Goal: Find specific page/section: Find specific page/section

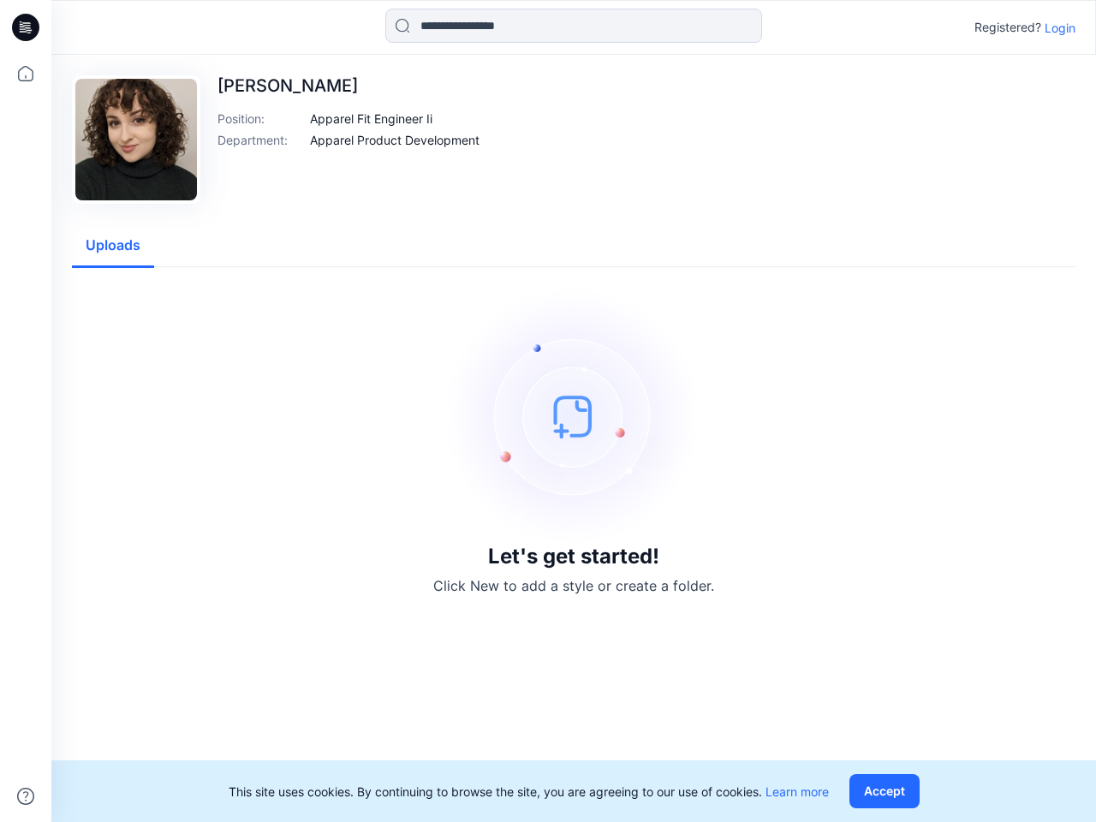
click at [548, 411] on img at bounding box center [573, 416] width 257 height 257
click at [27, 27] on icon at bounding box center [28, 27] width 7 height 1
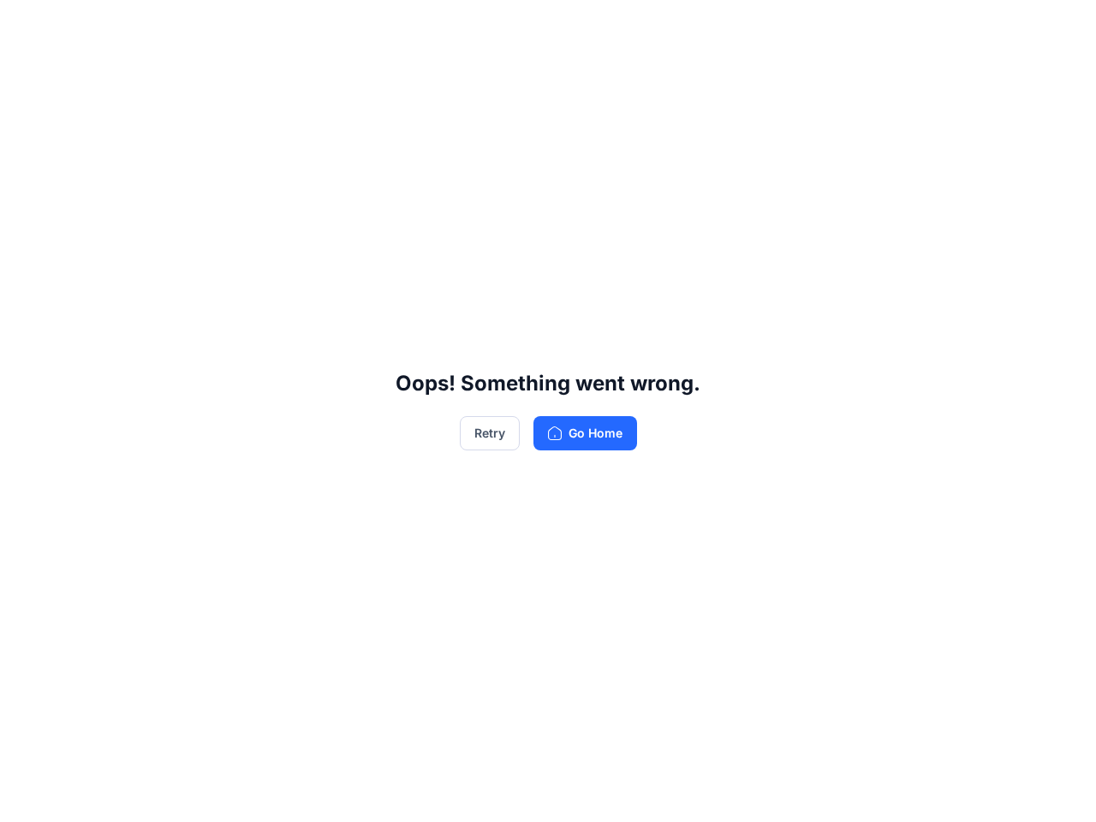
click at [26, 797] on div "Oops! Something went wrong. Retry Go Home" at bounding box center [548, 411] width 1096 height 822
click at [574, 26] on div "Oops! Something went wrong. Retry Go Home" at bounding box center [548, 411] width 1096 height 822
click at [1060, 27] on div "Oops! Something went wrong. Retry Go Home" at bounding box center [548, 411] width 1096 height 822
click at [372, 118] on div "Oops! Something went wrong. Retry Go Home" at bounding box center [548, 411] width 1096 height 822
click at [395, 140] on div "Oops! Something went wrong. Retry Go Home" at bounding box center [548, 411] width 1096 height 822
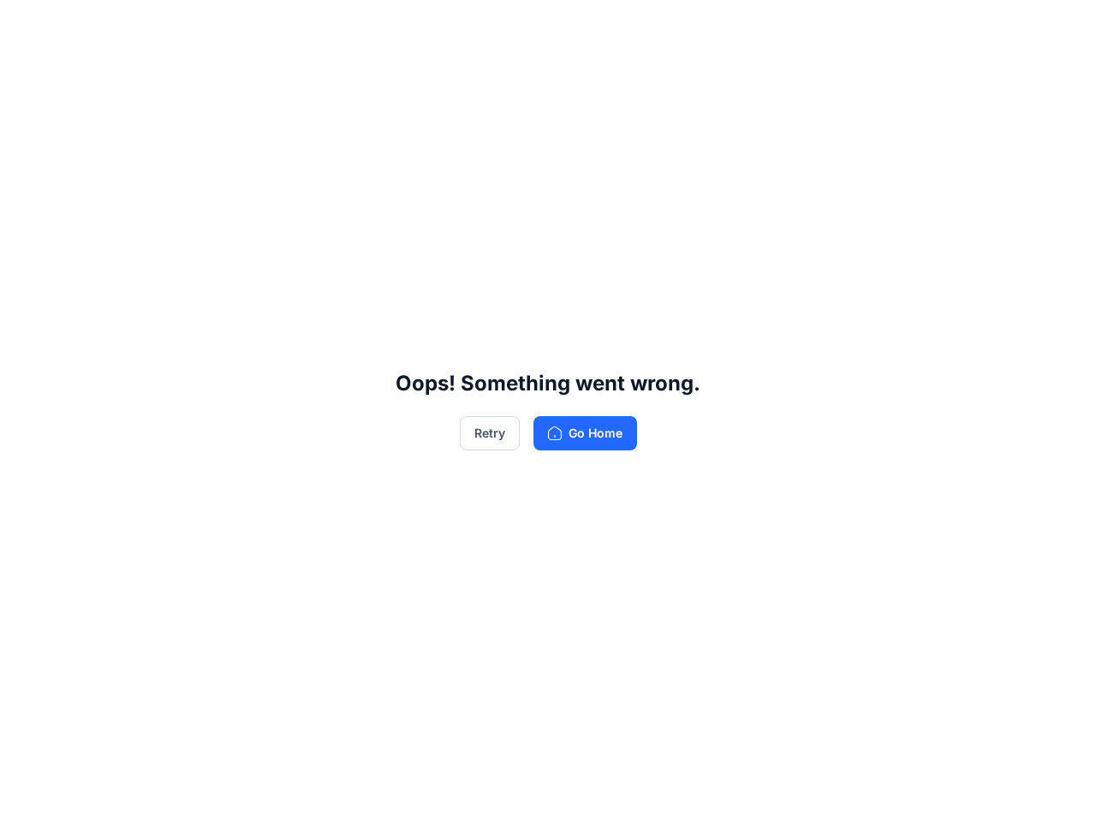
click at [113, 246] on div "Oops! Something went wrong. Retry Go Home" at bounding box center [548, 411] width 1096 height 822
click at [888, 792] on div "Oops! Something went wrong. Retry Go Home" at bounding box center [548, 411] width 1096 height 822
